Goal: Find specific page/section: Find specific page/section

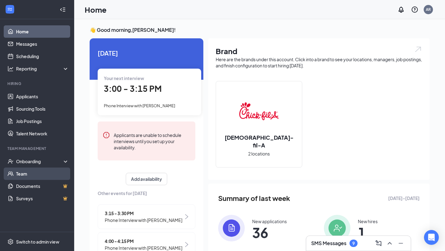
click at [39, 177] on link "Team" at bounding box center [42, 173] width 53 height 12
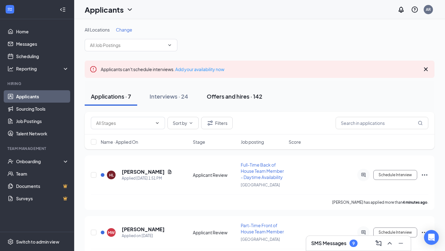
click at [219, 95] on div "Offers and hires · 142" at bounding box center [235, 96] width 56 height 8
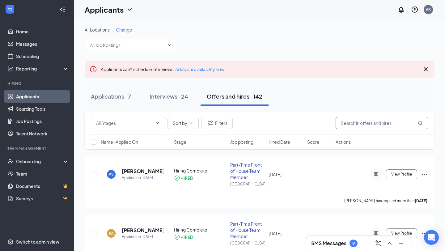
click at [376, 126] on input "text" at bounding box center [381, 123] width 93 height 12
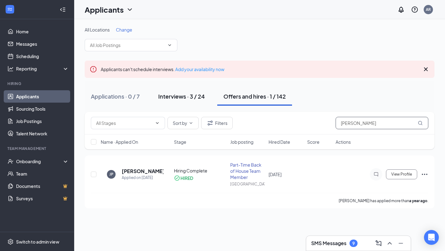
type input "jacob"
click at [178, 92] on div "Interviews · 3 / 24" at bounding box center [181, 96] width 47 height 8
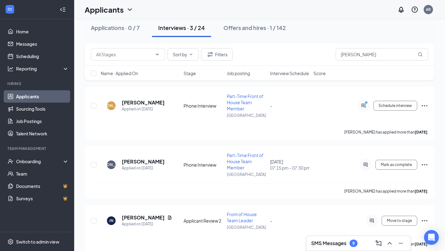
scroll to position [77, 0]
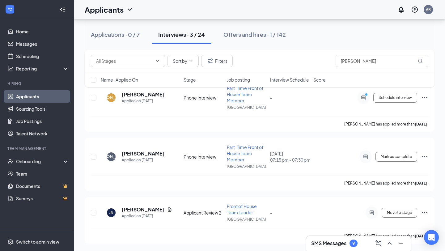
click at [338, 248] on div "SMS Messages 9" at bounding box center [358, 243] width 104 height 15
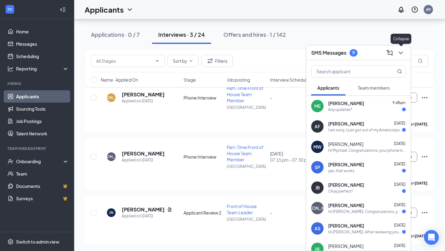
click at [401, 50] on icon "ChevronDown" at bounding box center [400, 52] width 7 height 7
